Goal: Understand process/instructions: Learn how to perform a task or action

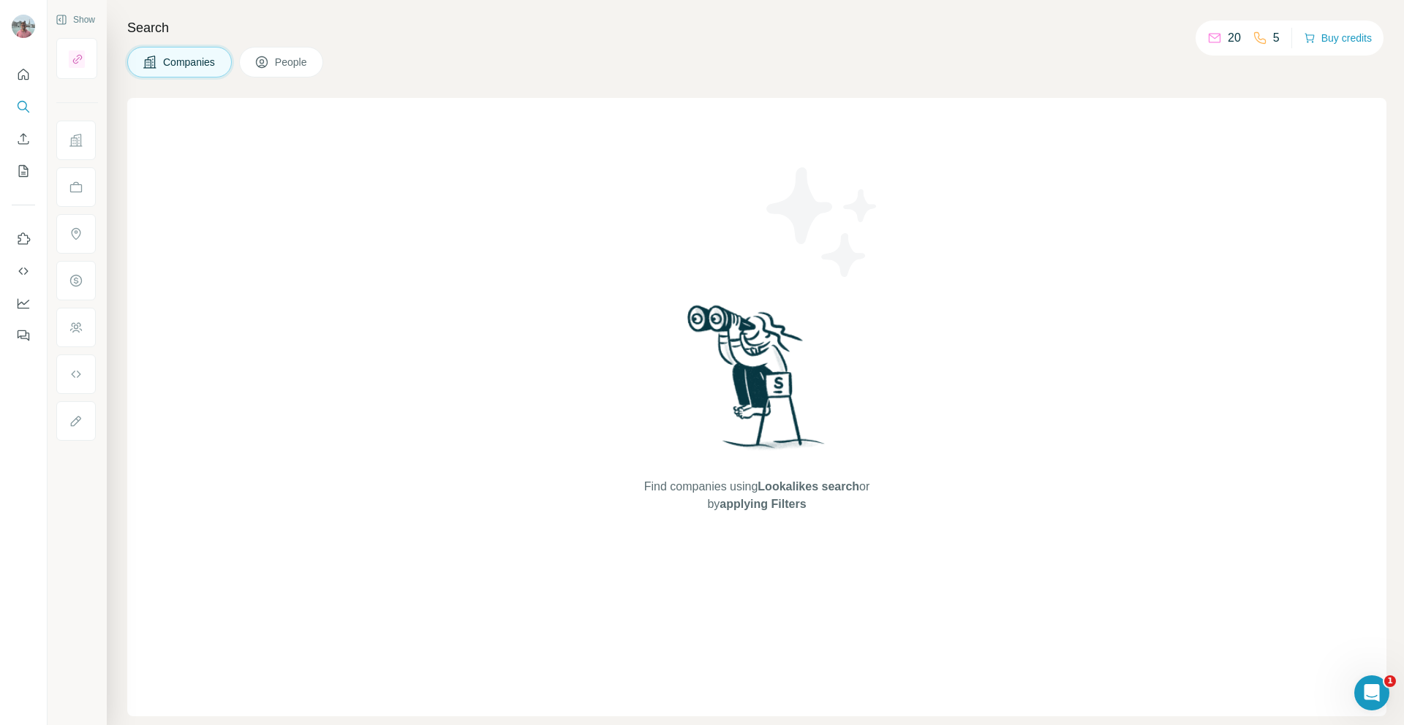
click at [1097, 262] on div "Find companies using Lookalikes search or by applying Filters" at bounding box center [756, 407] width 1259 height 619
click at [15, 70] on button "Quick start" at bounding box center [23, 74] width 23 height 26
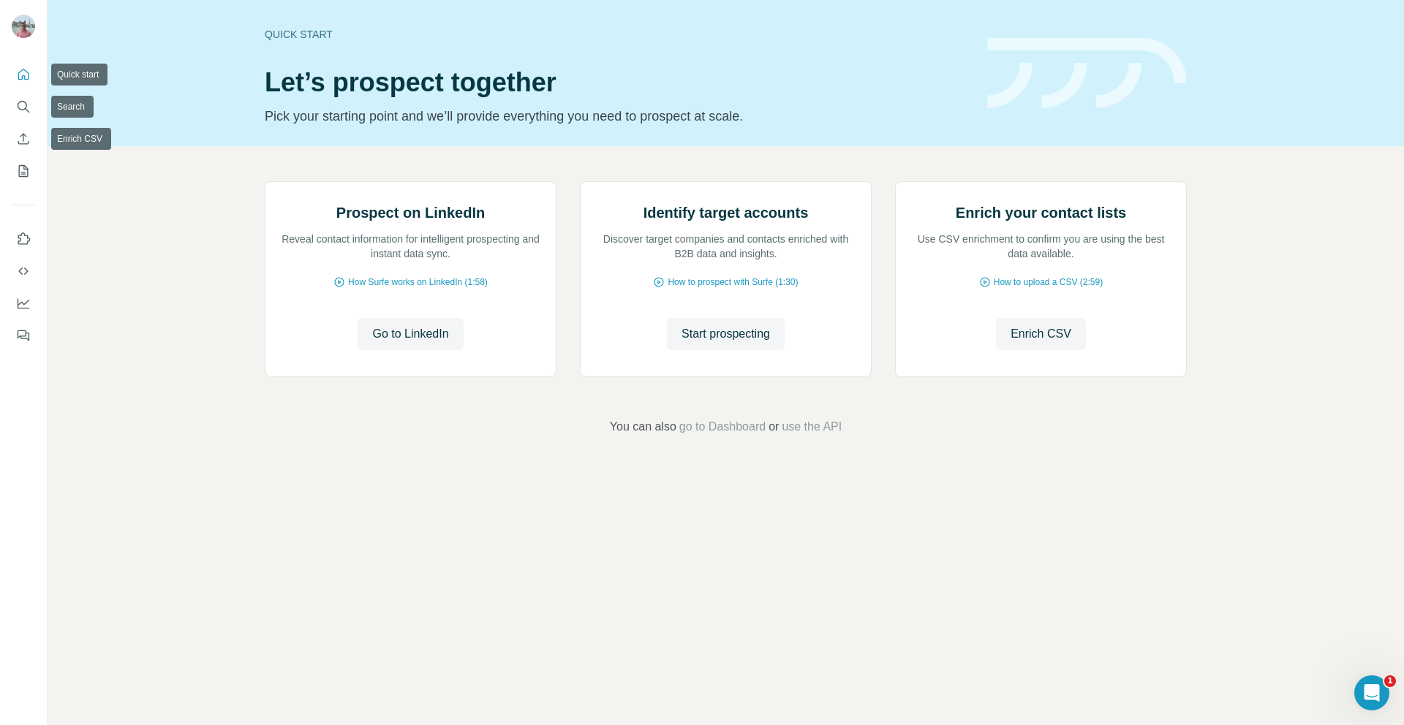
click at [20, 83] on button "Quick start" at bounding box center [23, 74] width 23 height 26
click at [20, 276] on icon "Use Surfe API" at bounding box center [23, 271] width 15 height 15
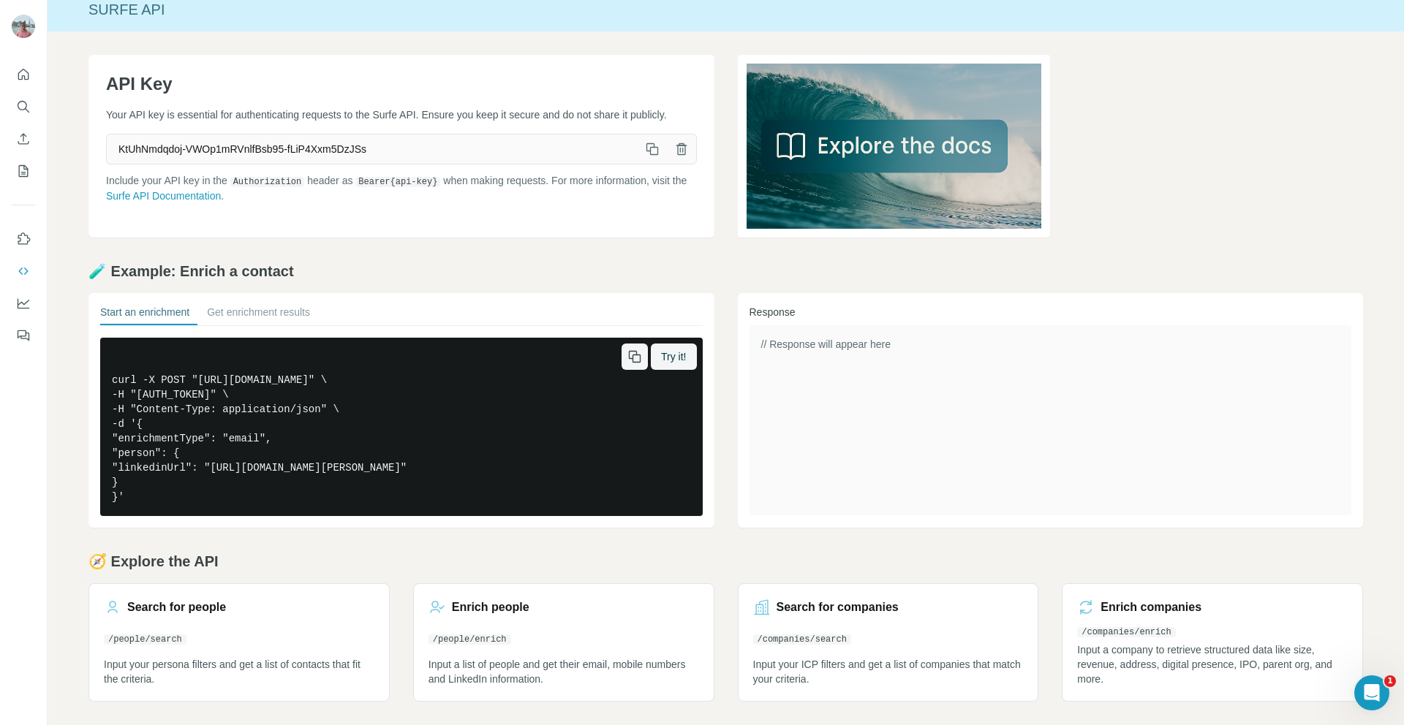
scroll to position [12, 0]
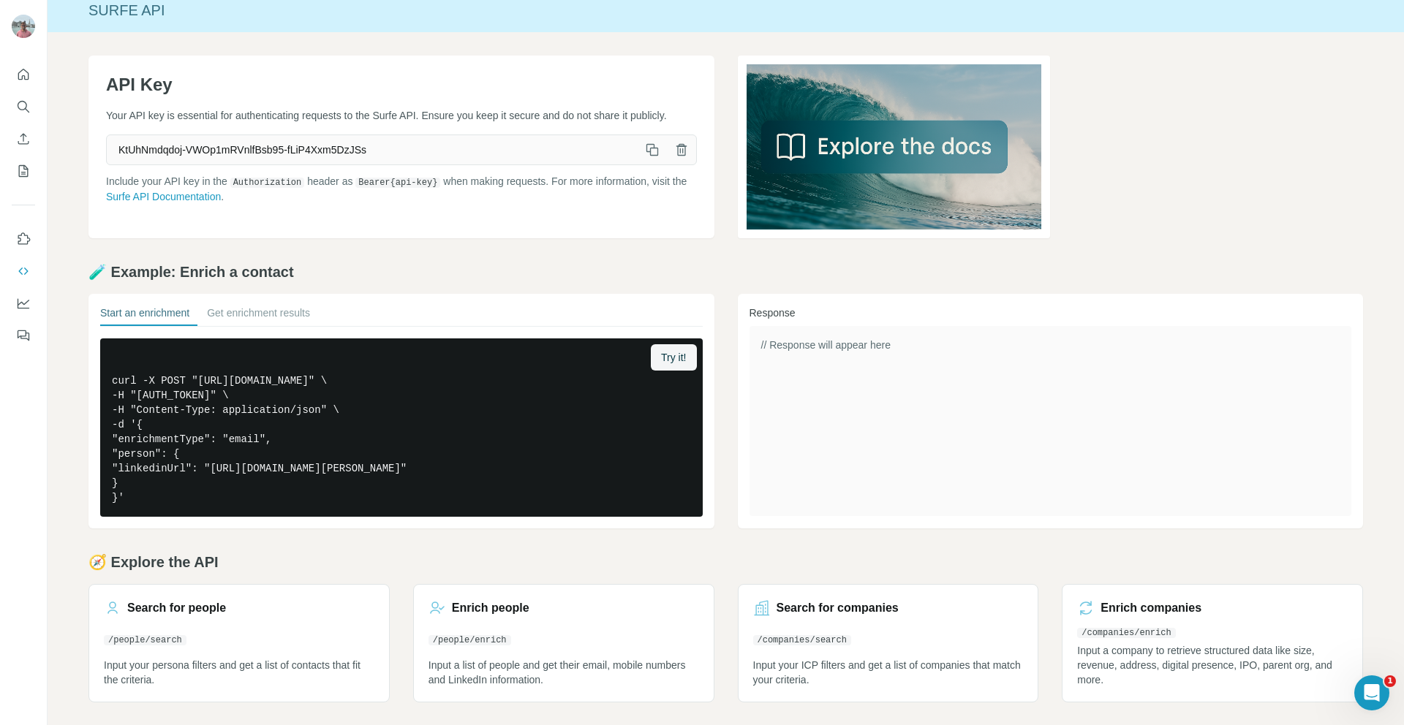
click at [1019, 449] on div "// Response will appear here" at bounding box center [1050, 421] width 602 height 190
click at [850, 357] on div "// Response will appear here" at bounding box center [1050, 421] width 602 height 190
click at [1119, 622] on link "Enrich companies /companies/enrich Input a company to retrieve structured data …" at bounding box center [1212, 643] width 301 height 118
